Goal: Task Accomplishment & Management: Use online tool/utility

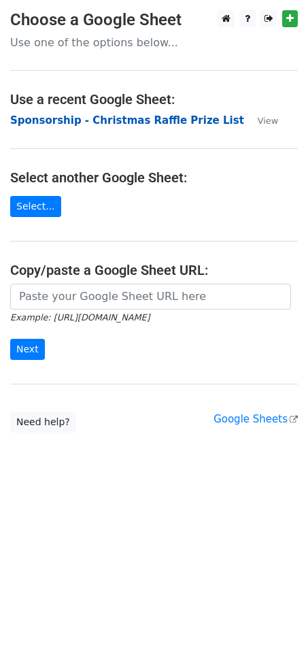
click at [52, 120] on strong "Sponsorship - Christmas Raffle Prize List" at bounding box center [127, 120] width 234 height 12
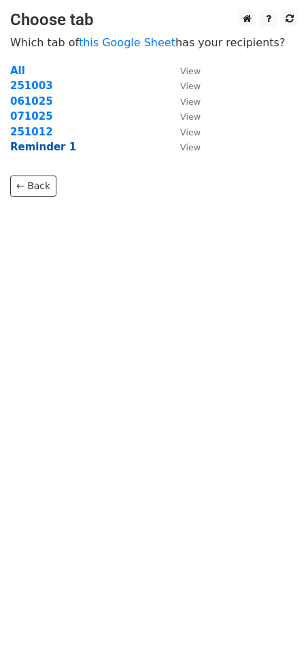
click at [35, 149] on strong "Reminder 1" at bounding box center [43, 147] width 66 height 12
